Goal: Task Accomplishment & Management: Use online tool/utility

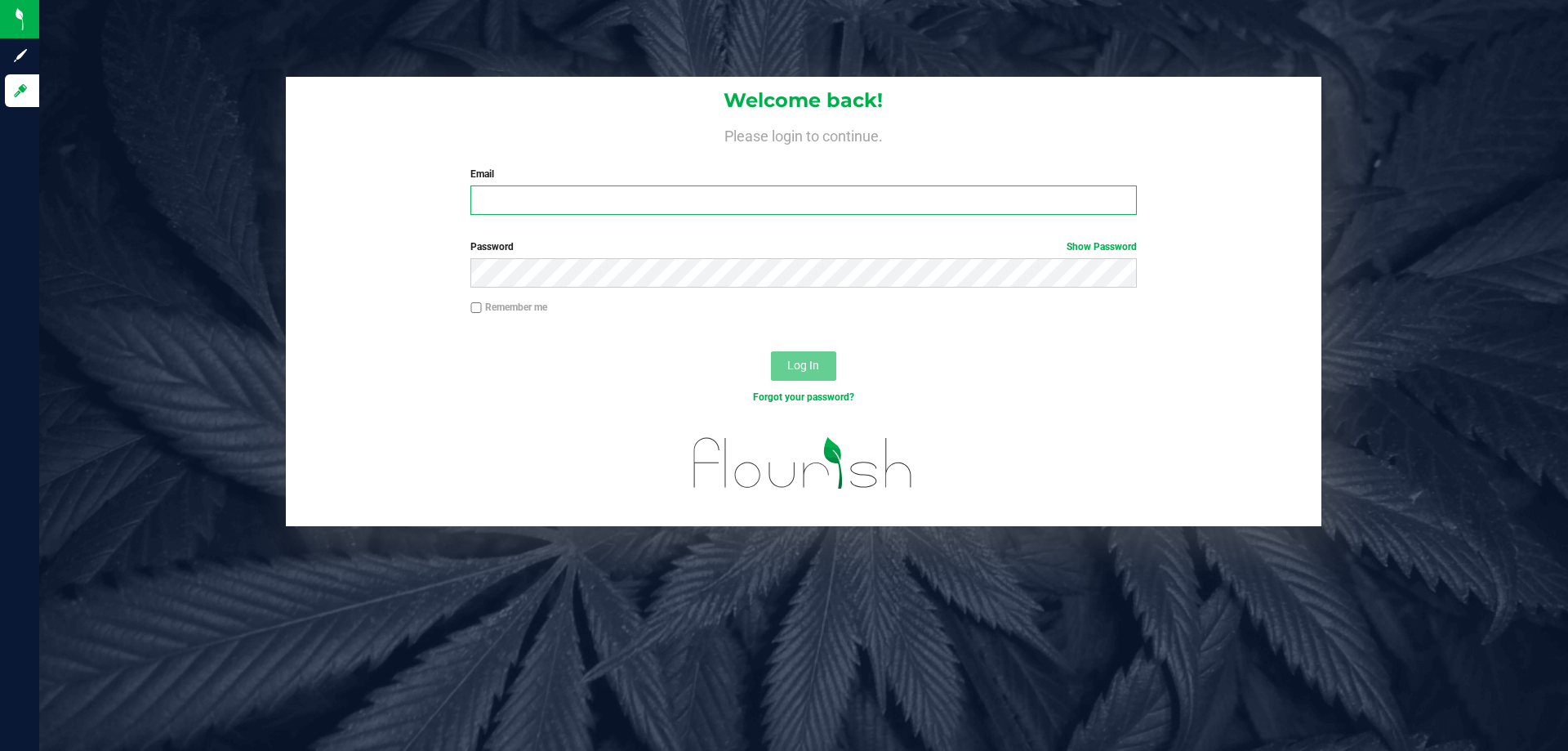
click at [525, 194] on input "Email" at bounding box center [803, 200] width 666 height 29
type input "[EMAIL_ADDRESS][DOMAIN_NAME]"
click at [620, 294] on div "Password Show Password" at bounding box center [804, 270] width 1036 height 61
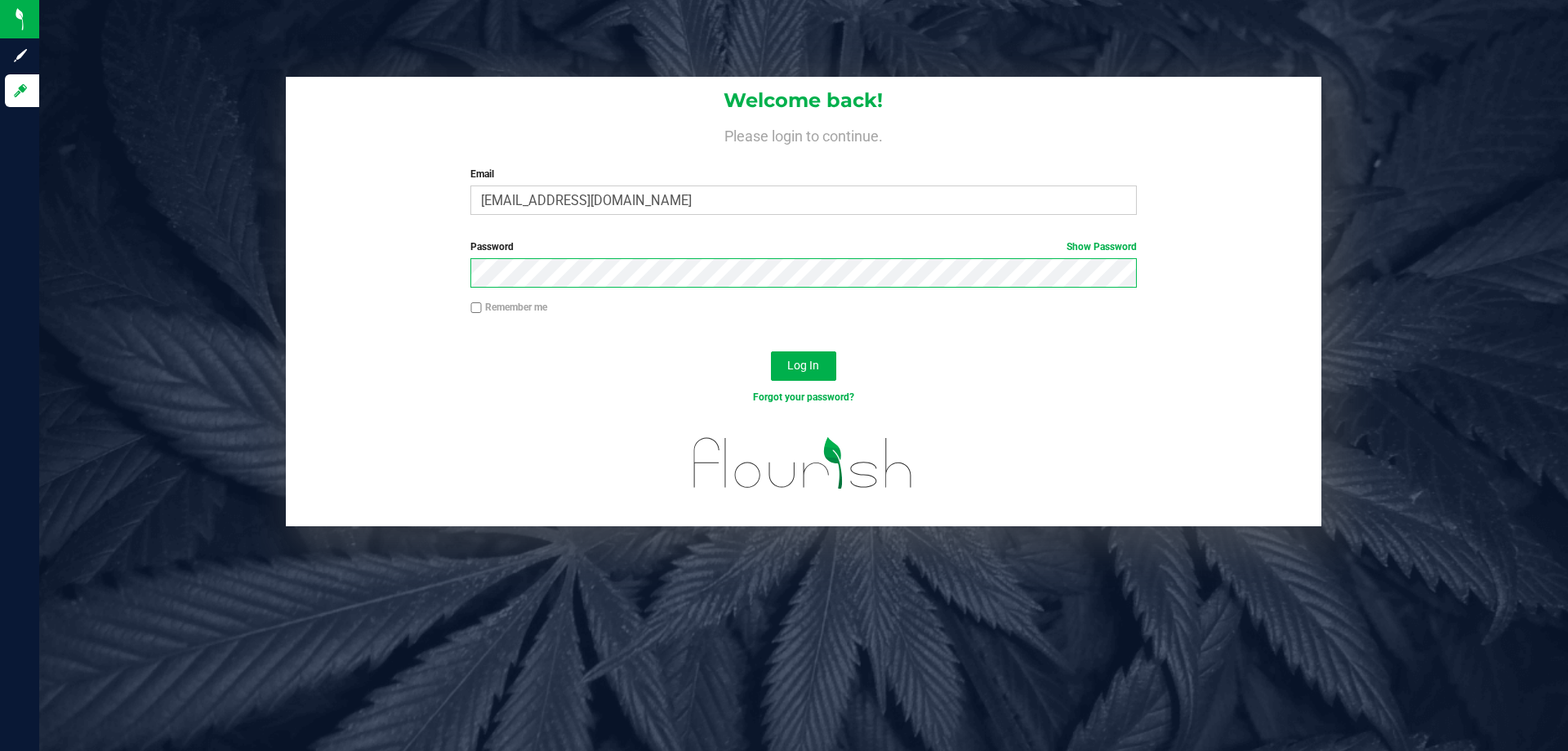
click at [771, 352] on button "Log In" at bounding box center [803, 366] width 66 height 29
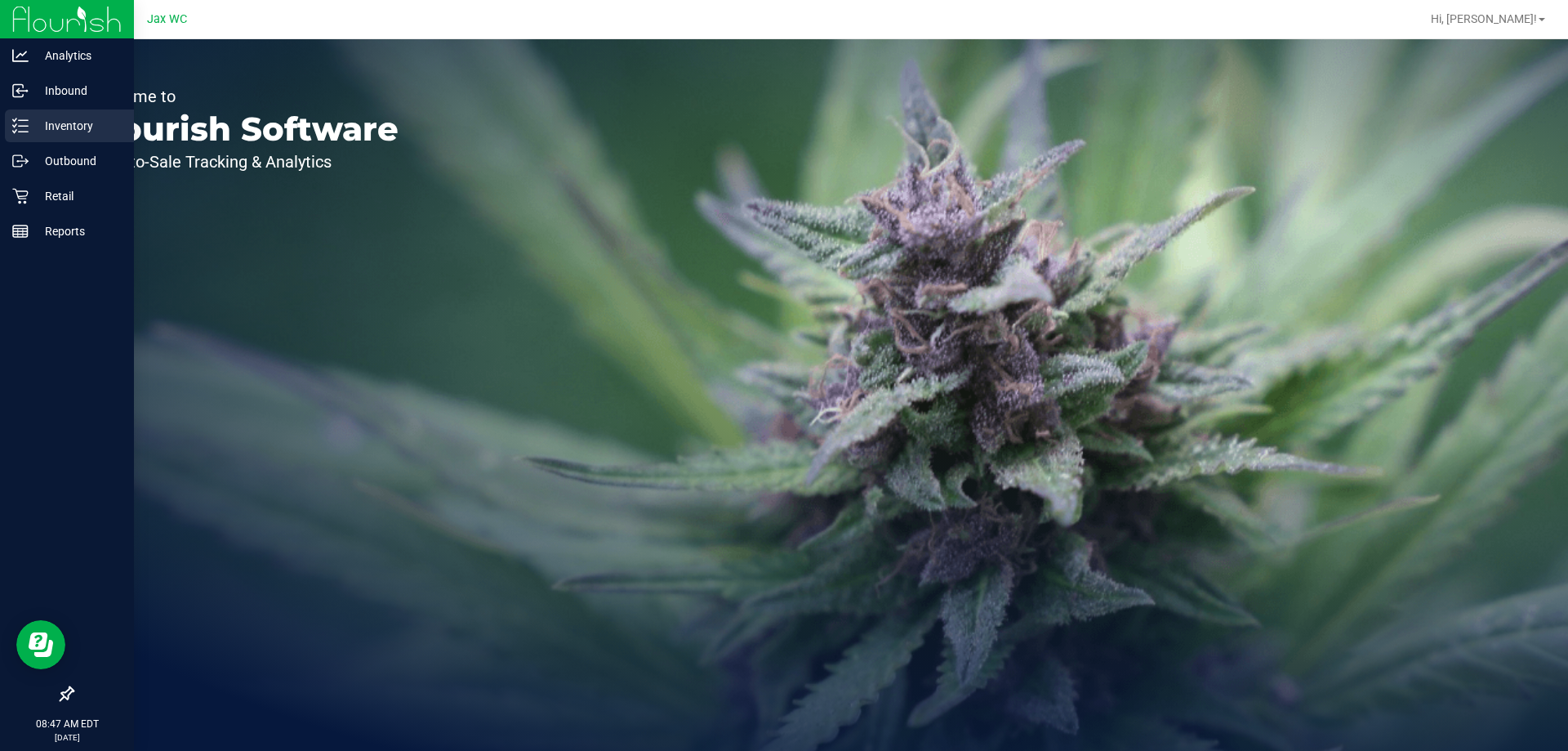
click at [30, 121] on p "Inventory" at bounding box center [77, 125] width 98 height 20
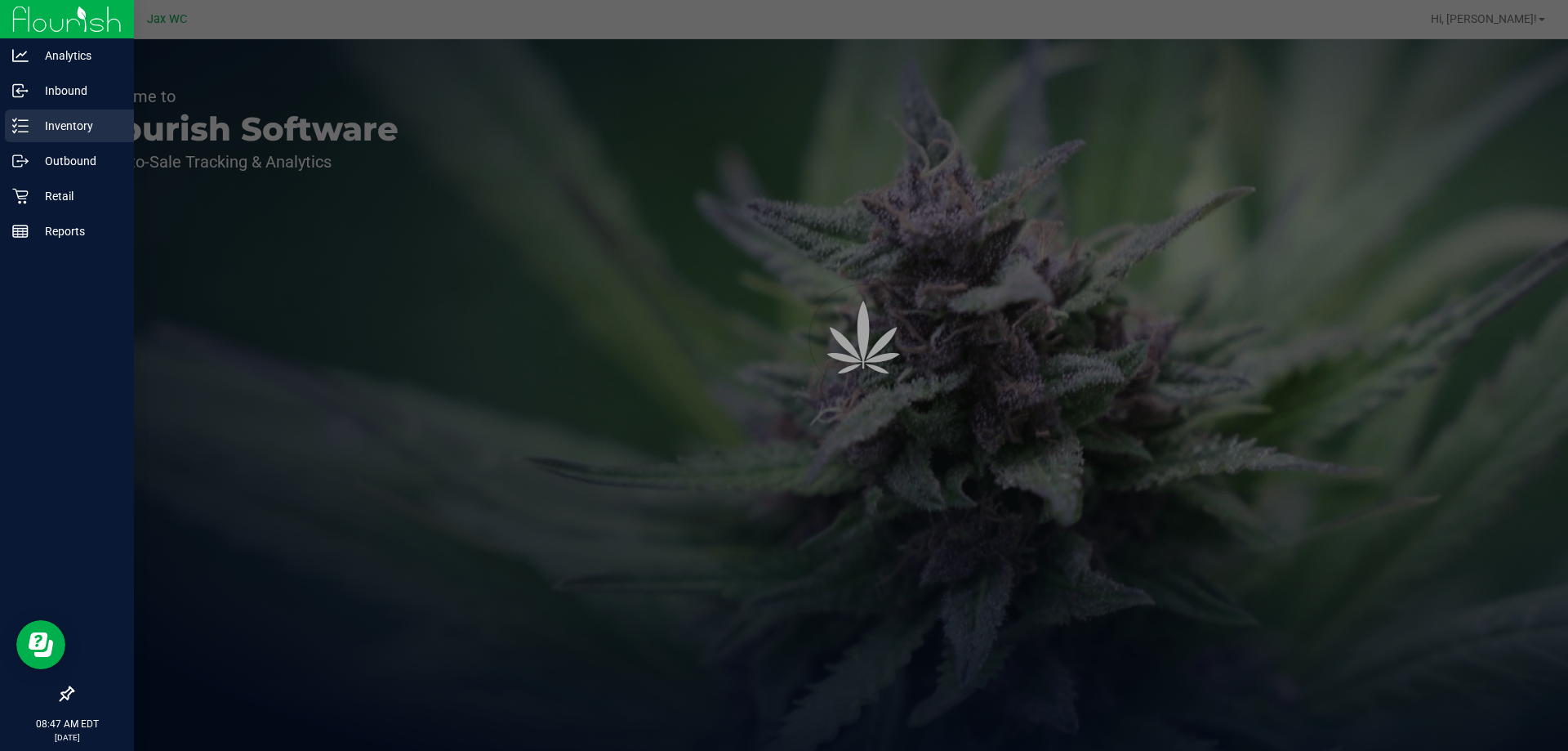
click at [30, 121] on p "Inventory" at bounding box center [77, 125] width 98 height 20
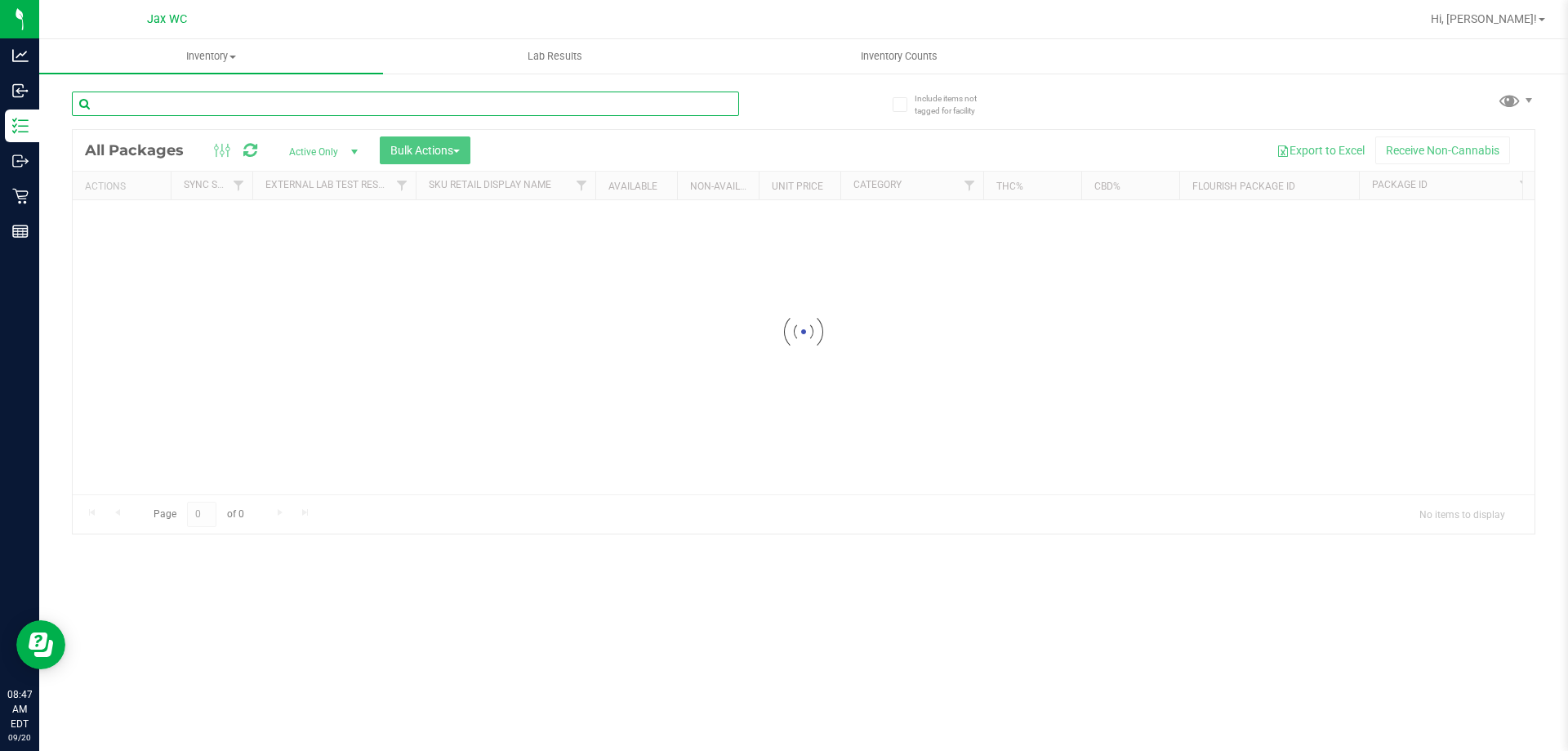
click at [178, 101] on input "text" at bounding box center [406, 104] width 667 height 25
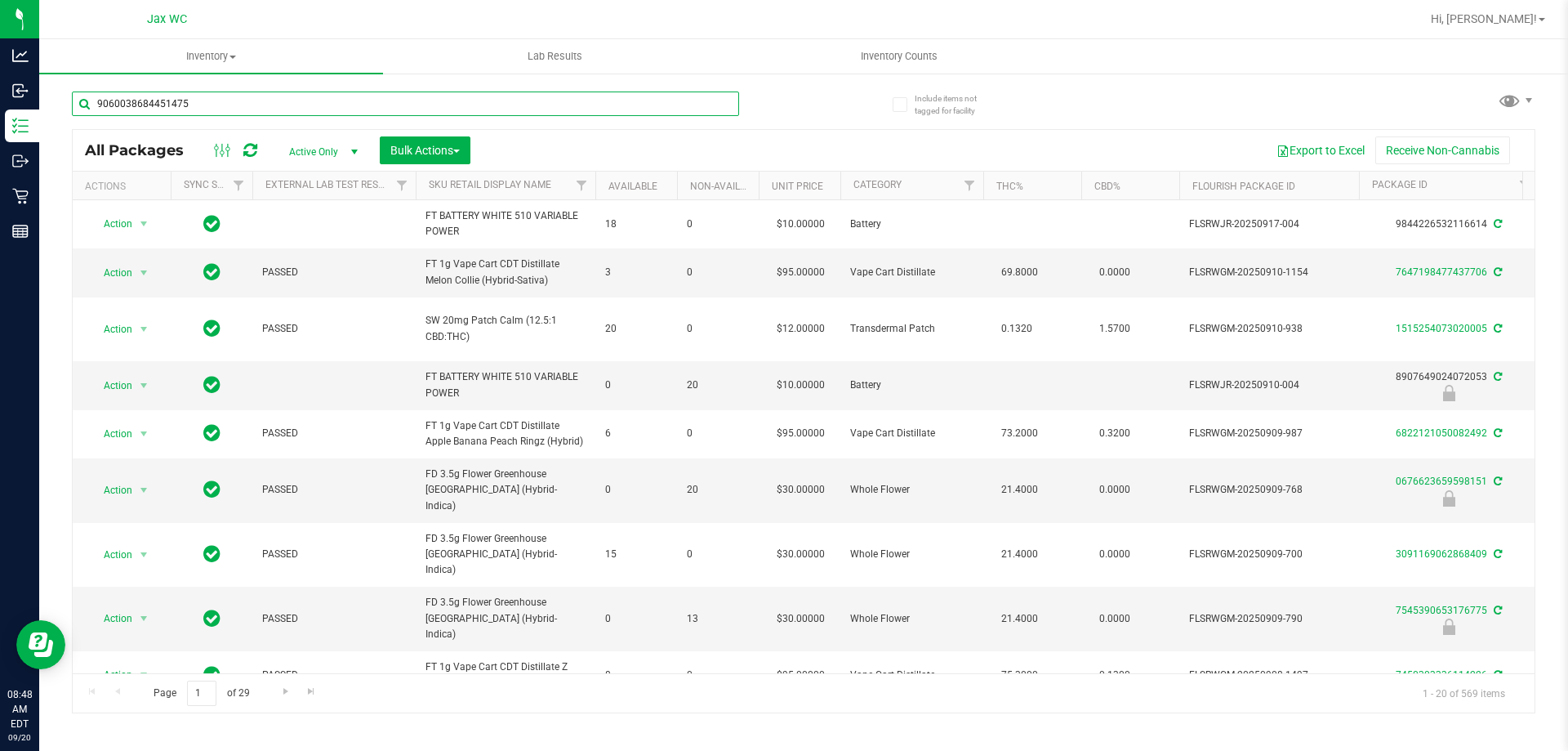
type input "9060038684451475"
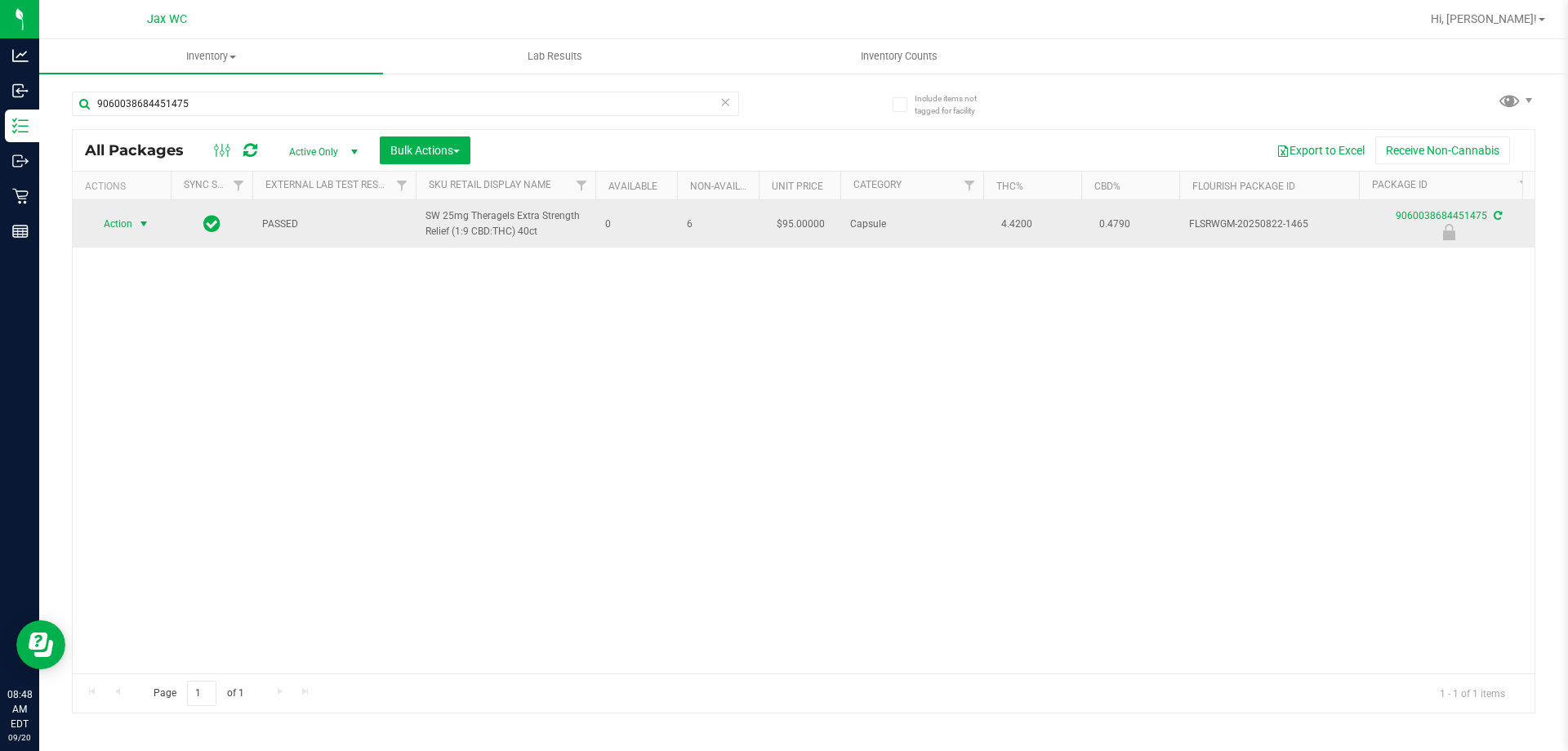
click at [124, 216] on span "Action" at bounding box center [111, 223] width 44 height 23
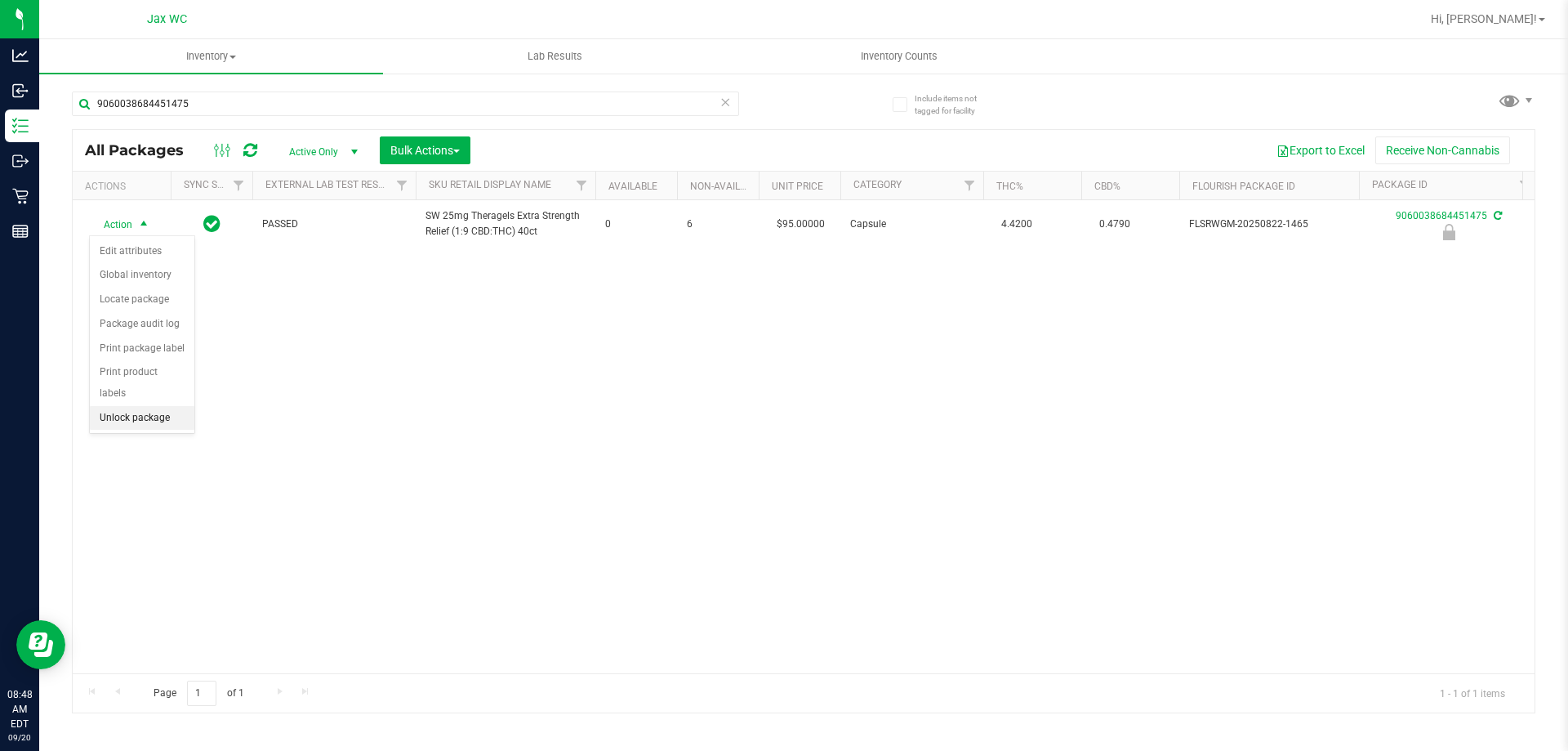
click at [166, 406] on li "Unlock package" at bounding box center [143, 418] width 105 height 25
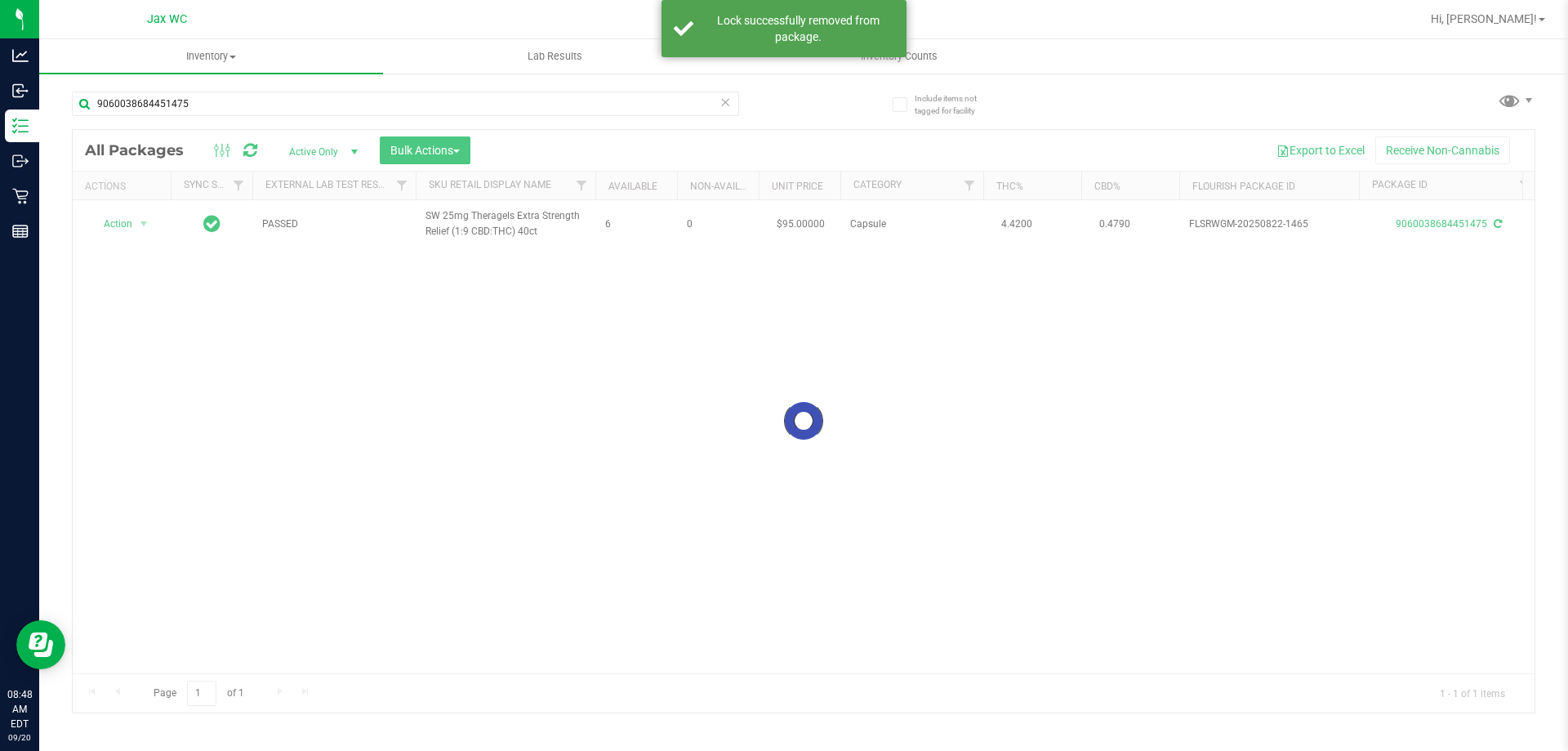
click at [131, 223] on div at bounding box center [803, 421] width 1463 height 583
click at [128, 224] on span "Action" at bounding box center [111, 223] width 44 height 23
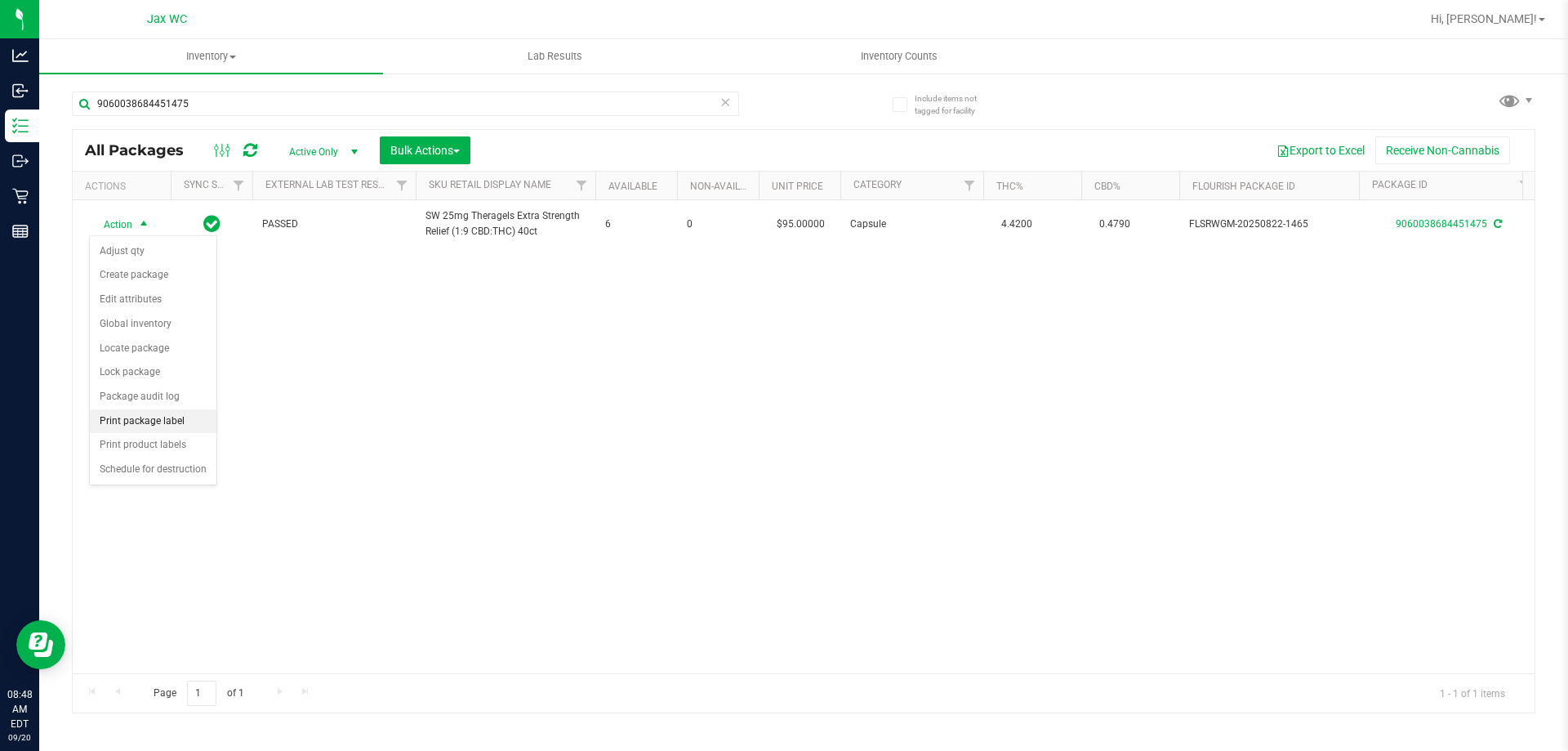
click at [189, 416] on li "Print package label" at bounding box center [153, 422] width 126 height 25
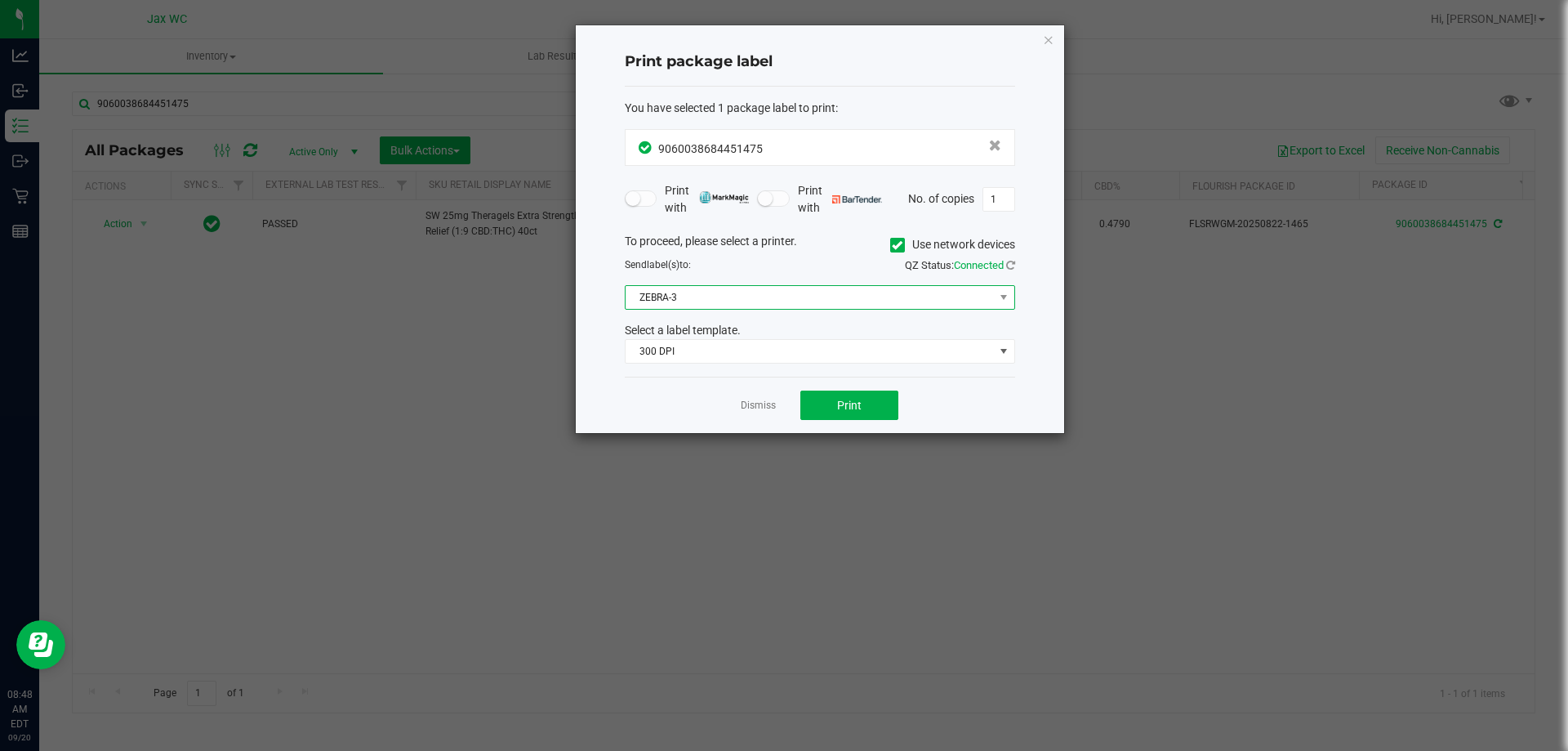
click at [787, 295] on span "ZEBRA-3" at bounding box center [810, 298] width 369 height 23
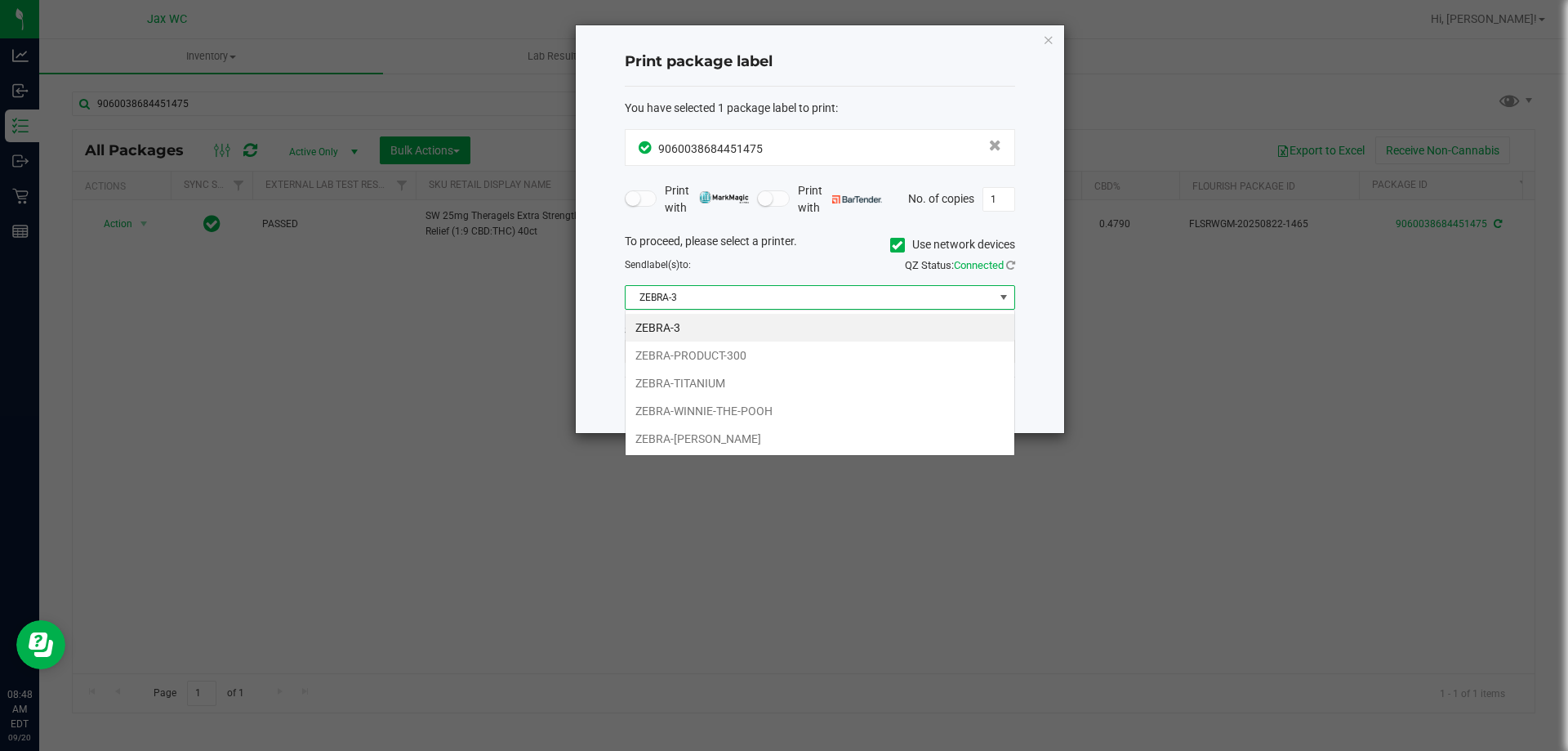
scroll to position [25, 391]
click at [755, 433] on li "ZEBRA-[PERSON_NAME]" at bounding box center [819, 438] width 389 height 28
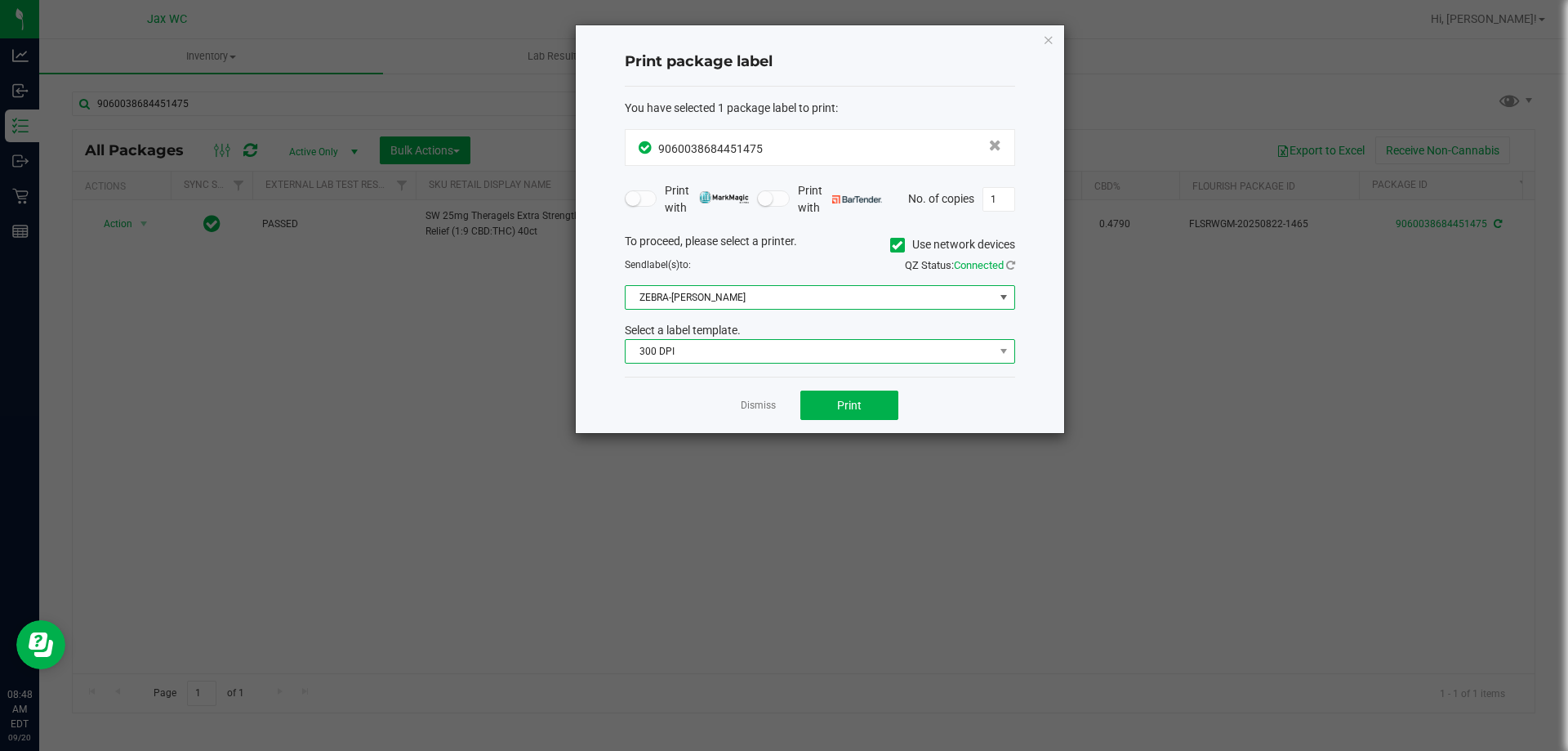
click at [732, 359] on span "300 DPI" at bounding box center [810, 352] width 369 height 23
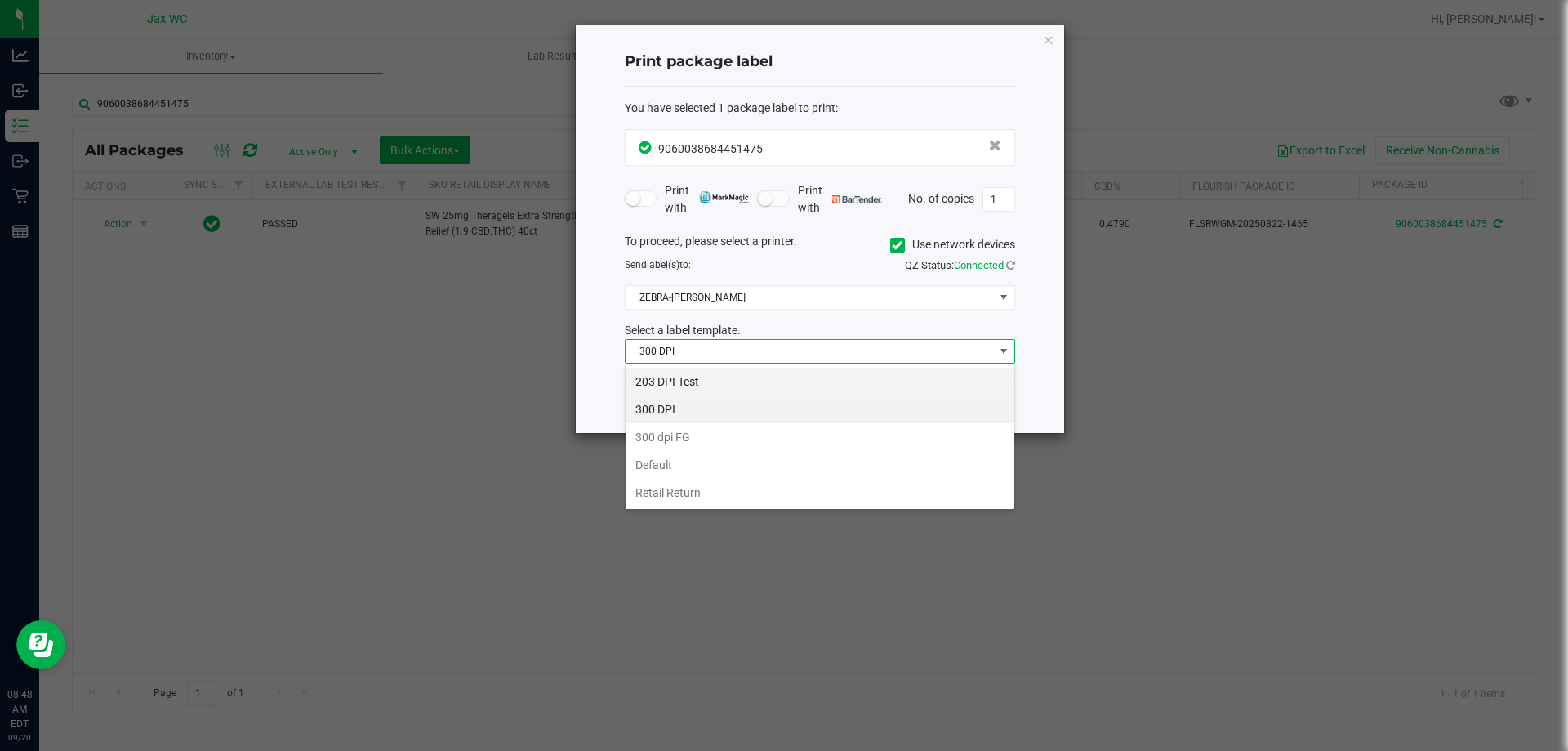
click at [729, 381] on li "203 DPI Test" at bounding box center [819, 381] width 389 height 28
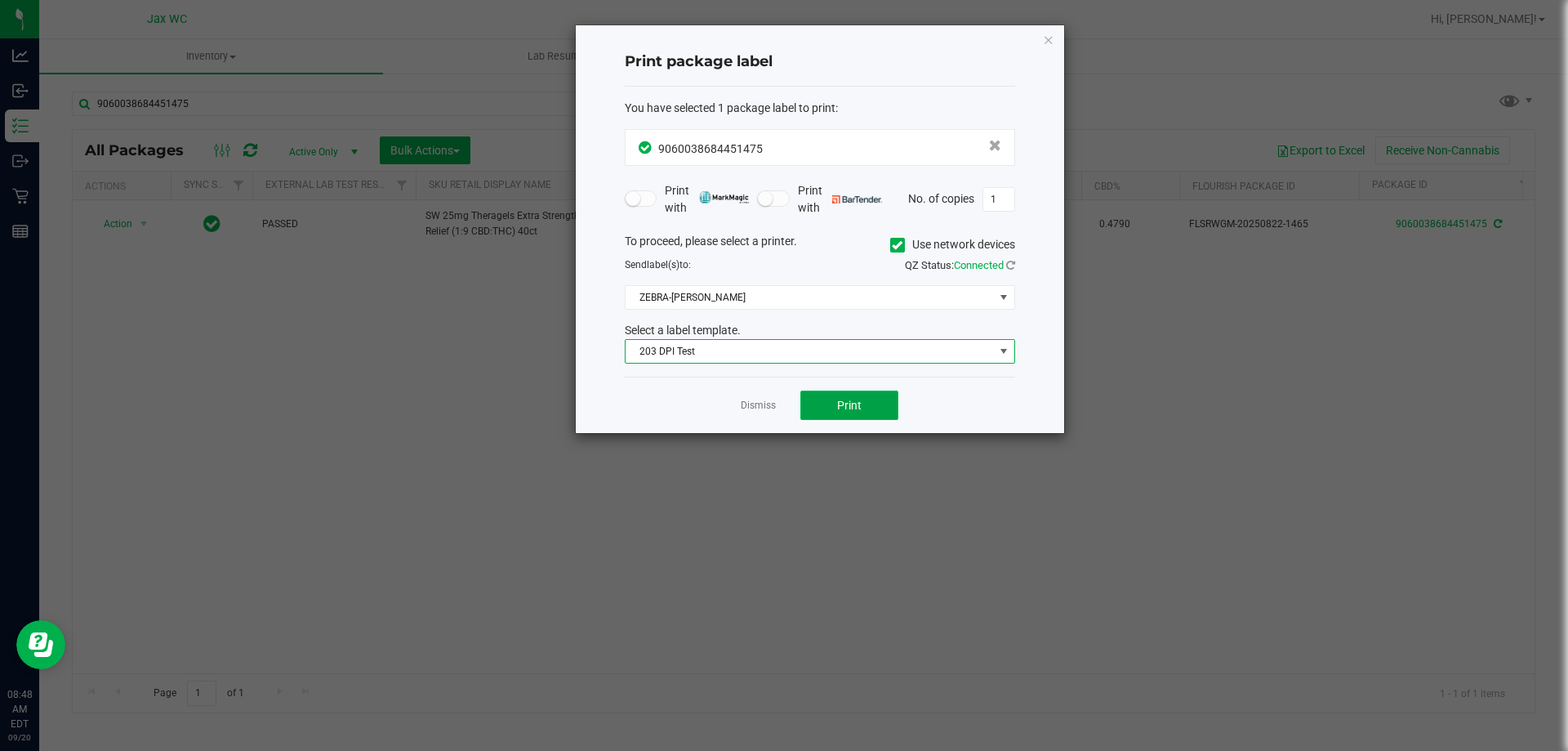
click at [862, 410] on button "Print" at bounding box center [849, 405] width 98 height 29
